Goal: Book appointment/travel/reservation

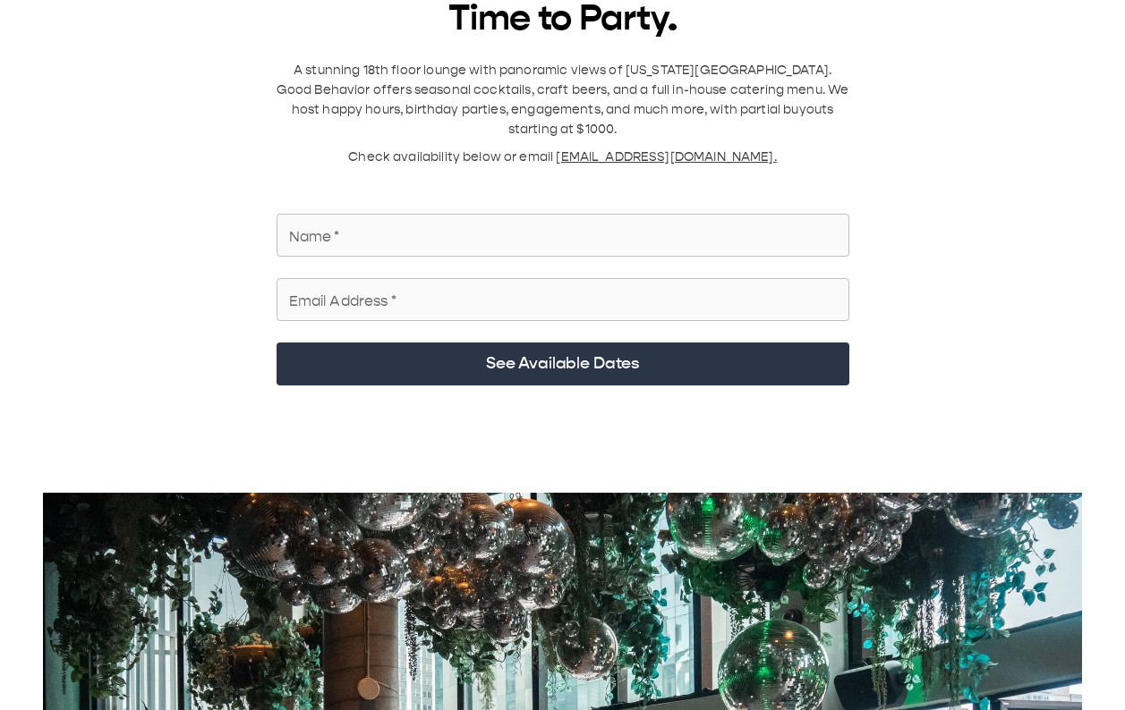
scroll to position [42, 0]
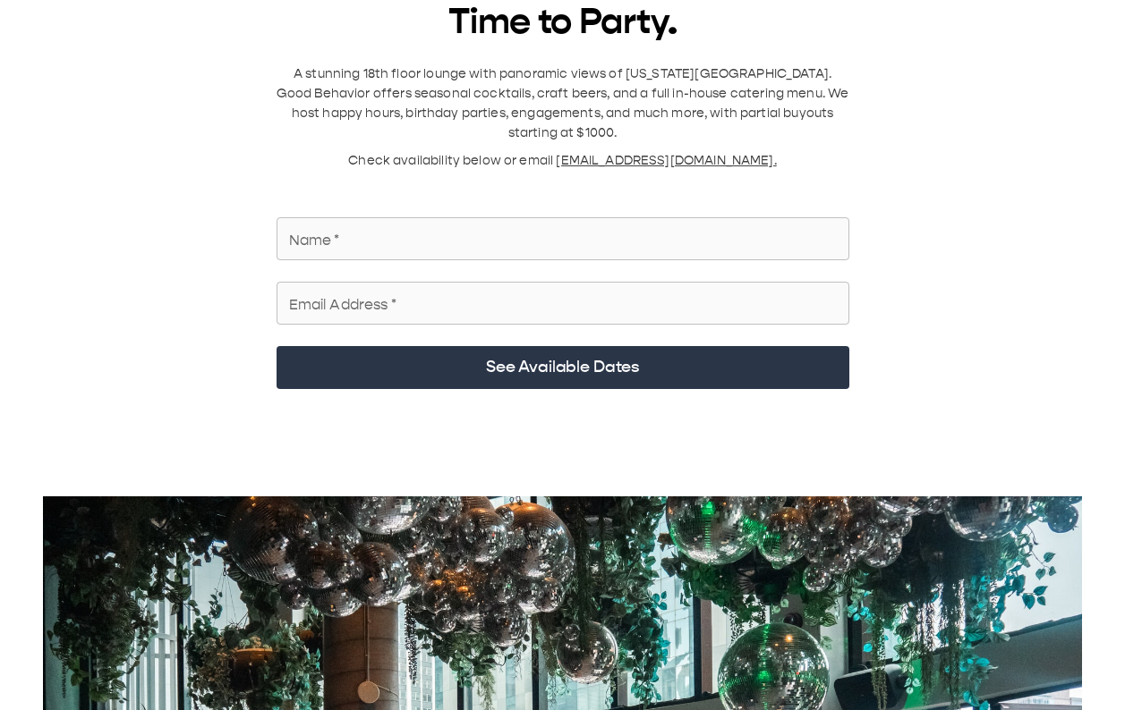
click at [402, 133] on input "Name   *" at bounding box center [562, 239] width 573 height 50
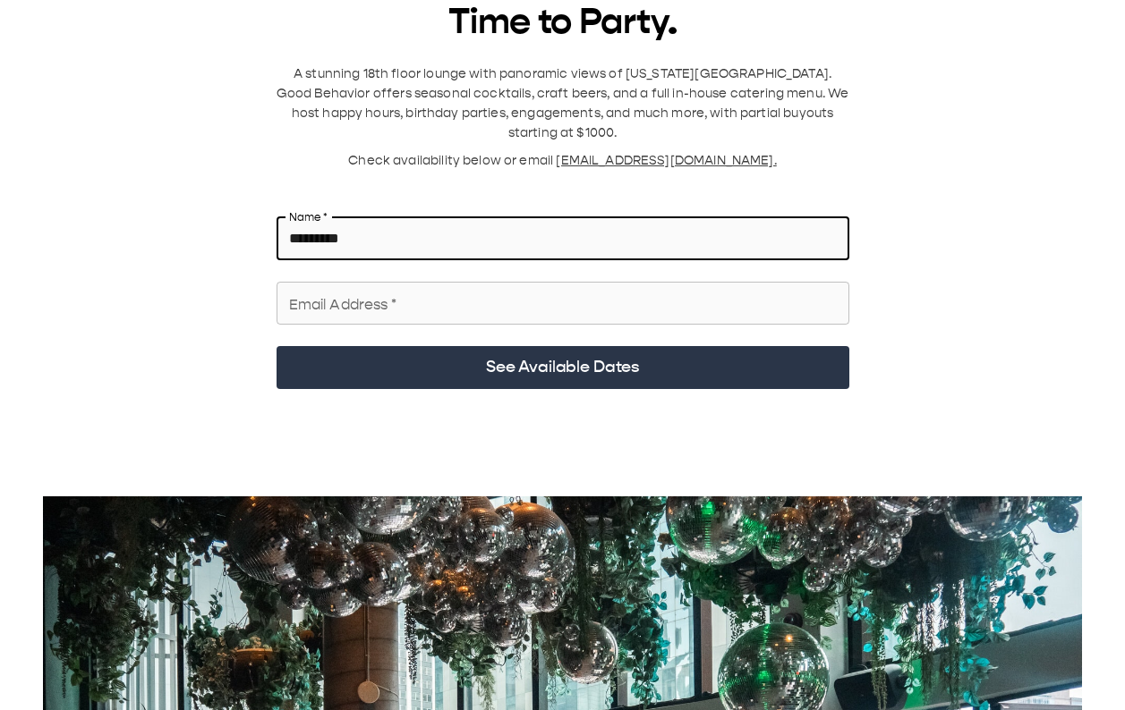
type input "*********"
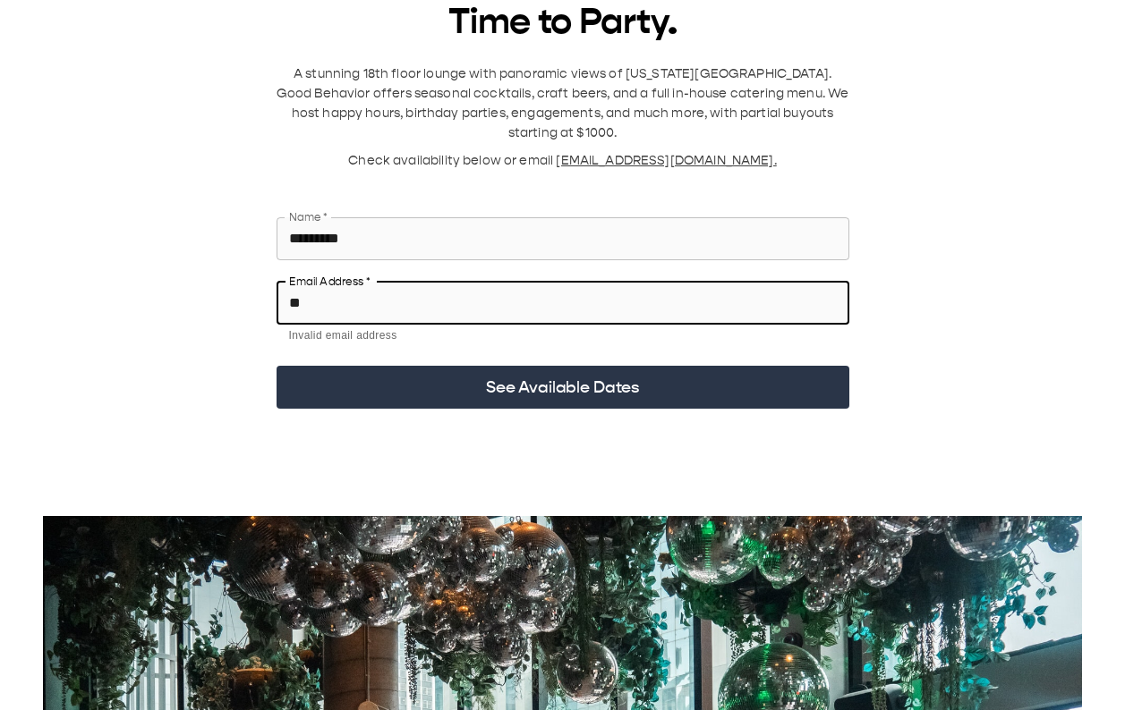
type input "*"
type input "**********"
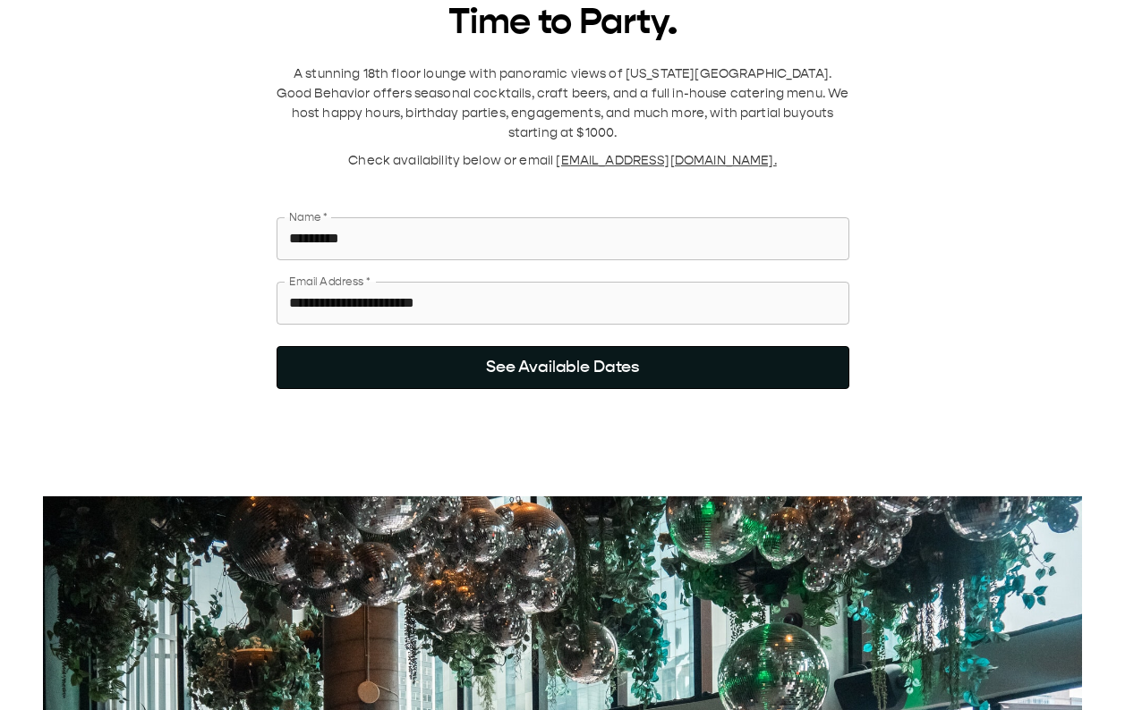
click at [403, 133] on button "See Available Dates" at bounding box center [562, 367] width 573 height 43
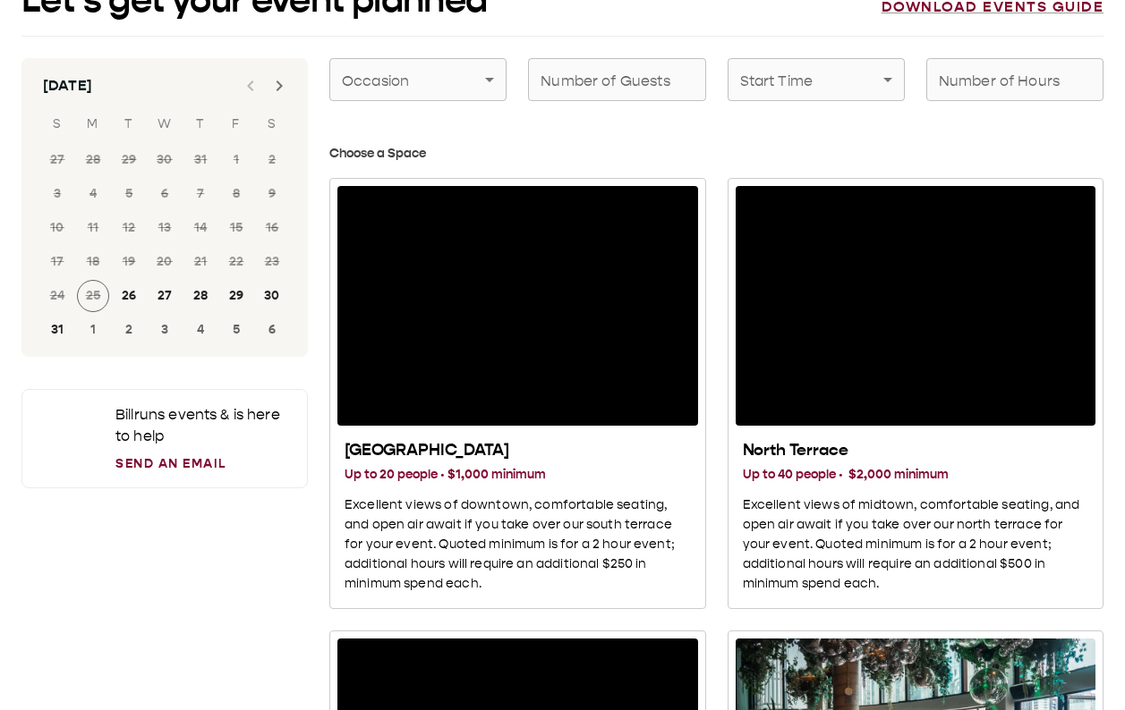
scroll to position [21, 0]
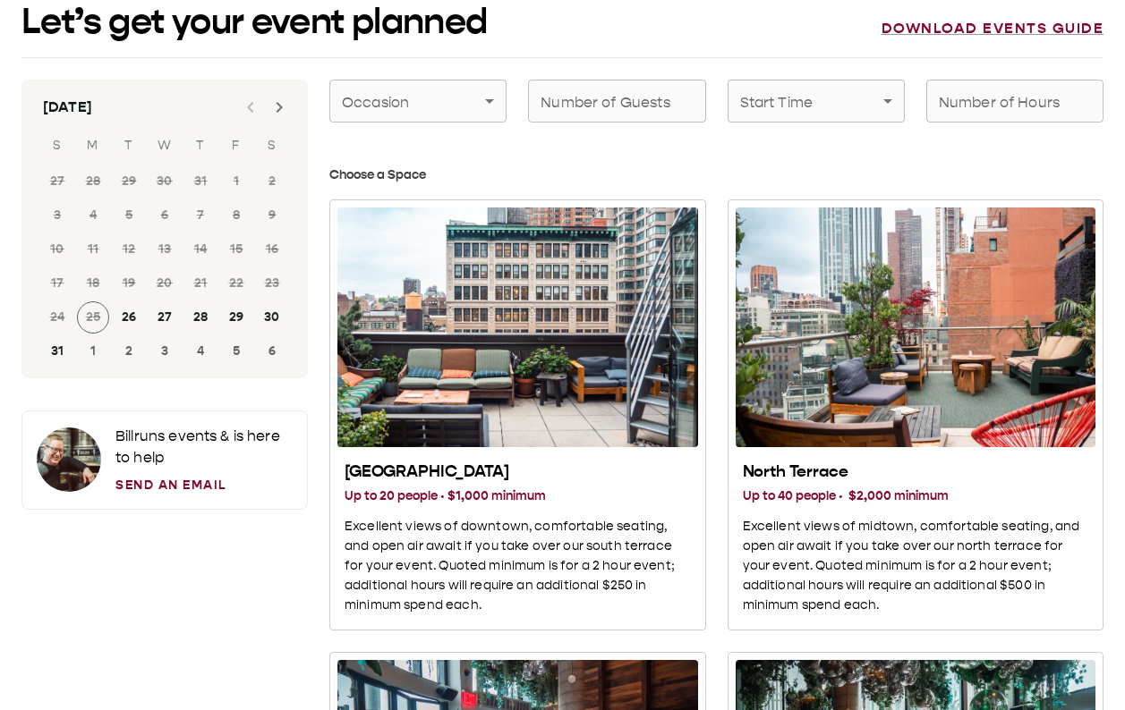
click at [283, 118] on button "Next month" at bounding box center [279, 107] width 36 height 36
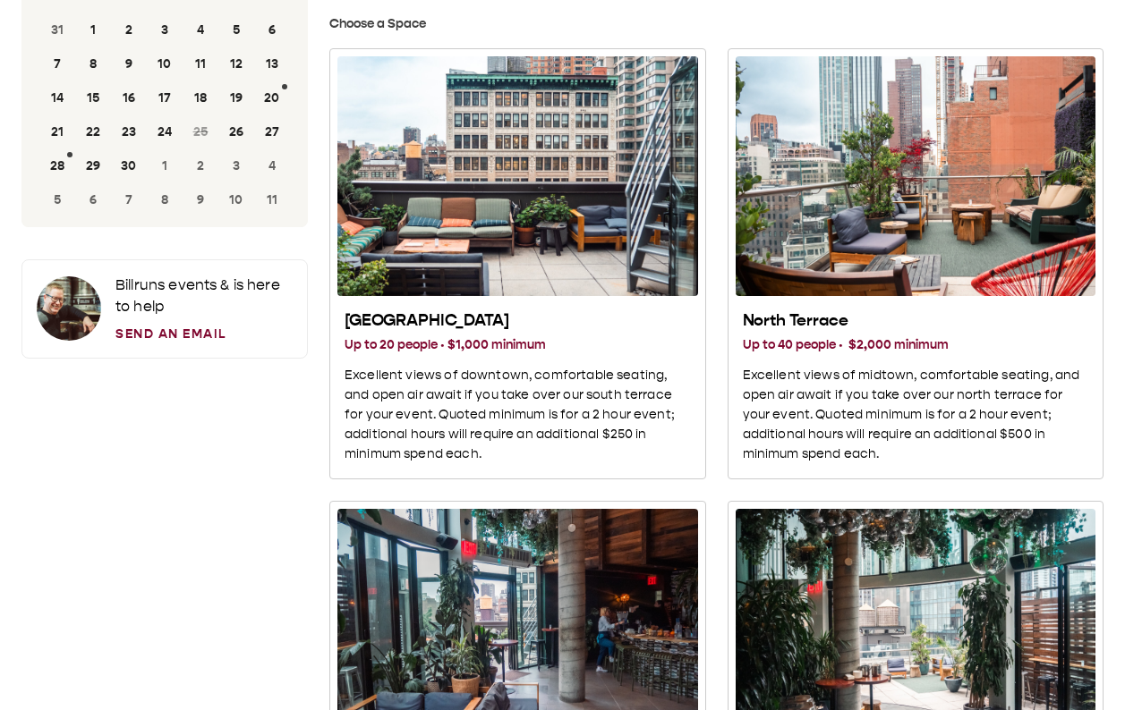
scroll to position [90, 0]
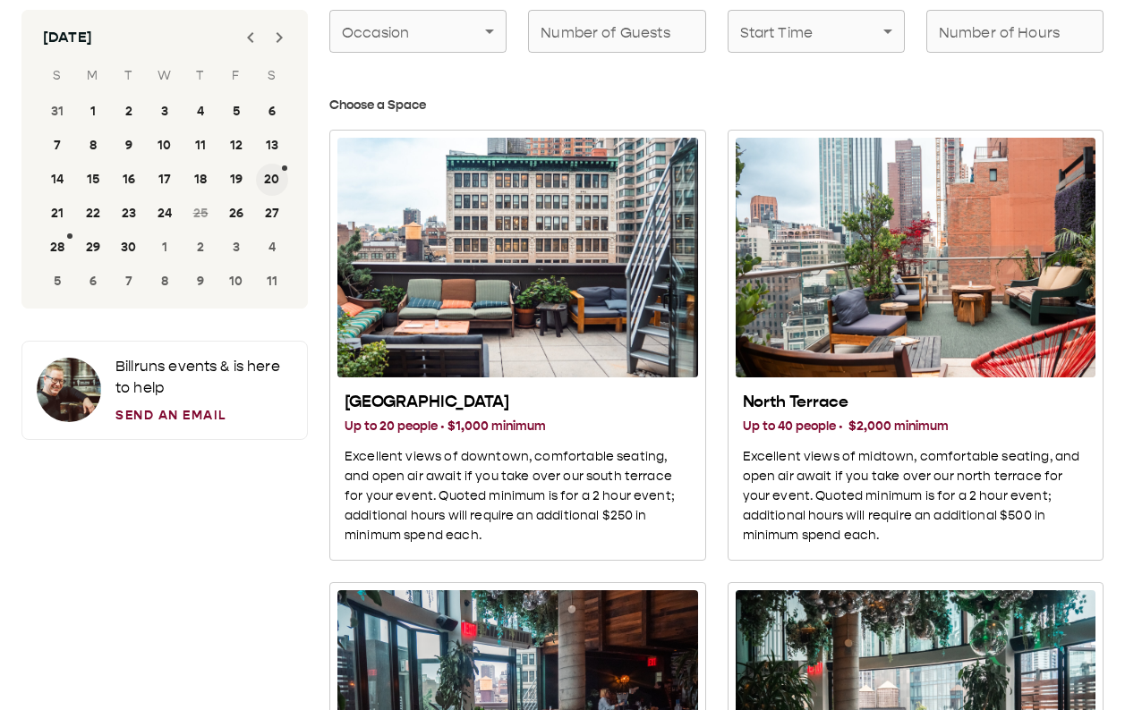
click at [268, 133] on button "20" at bounding box center [272, 180] width 32 height 32
click at [186, 133] on span "18" at bounding box center [201, 180] width 36 height 32
click at [199, 133] on button "18" at bounding box center [200, 180] width 32 height 32
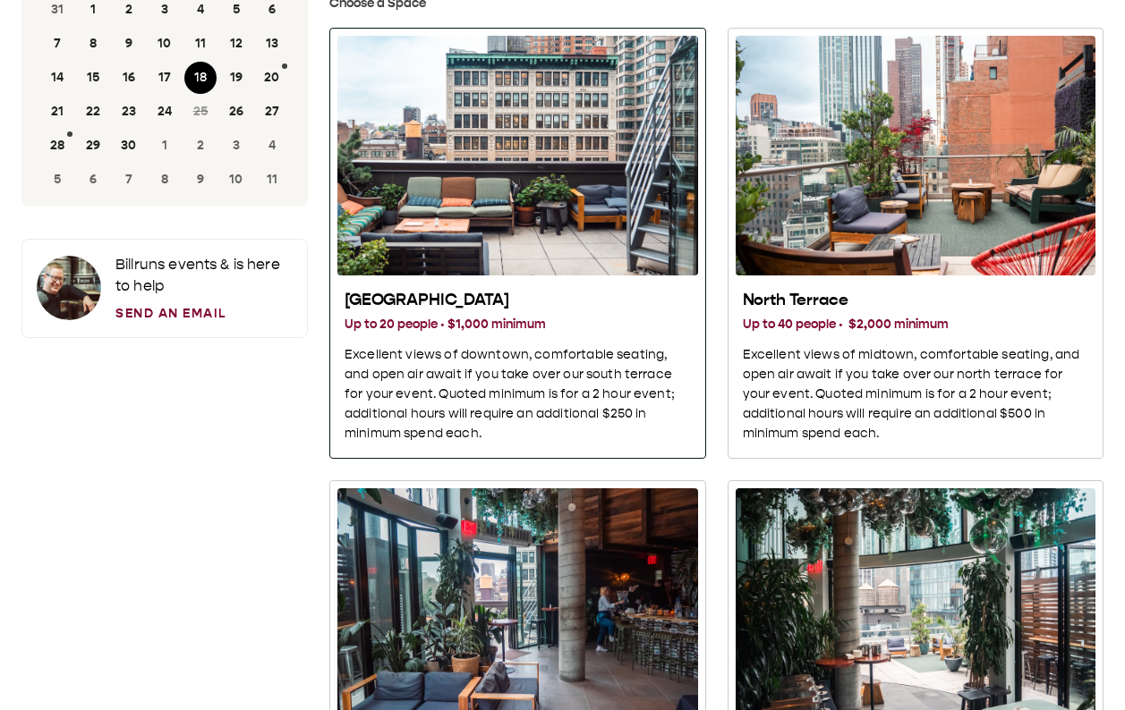
scroll to position [211, 0]
